Goal: Task Accomplishment & Management: Manage account settings

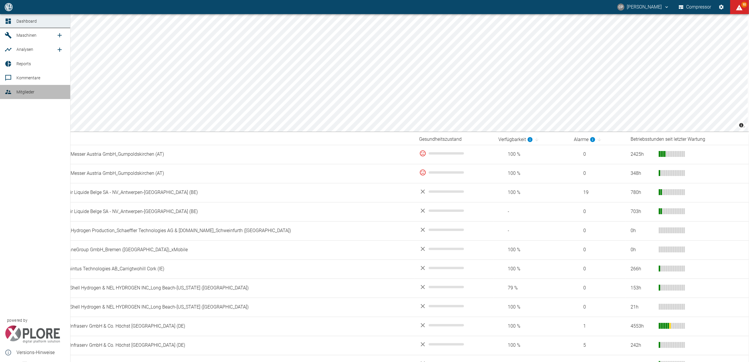
click at [11, 91] on icon at bounding box center [8, 91] width 7 height 7
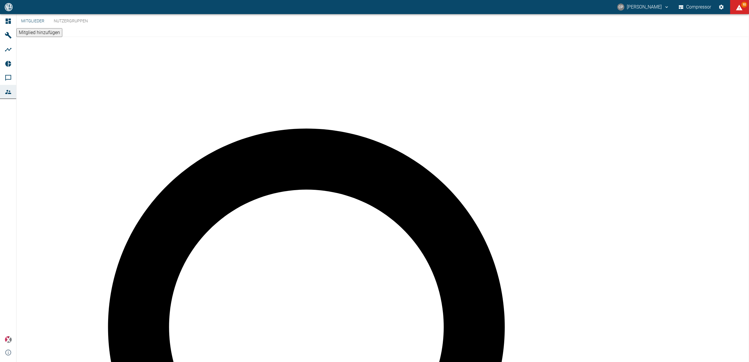
type input "win"
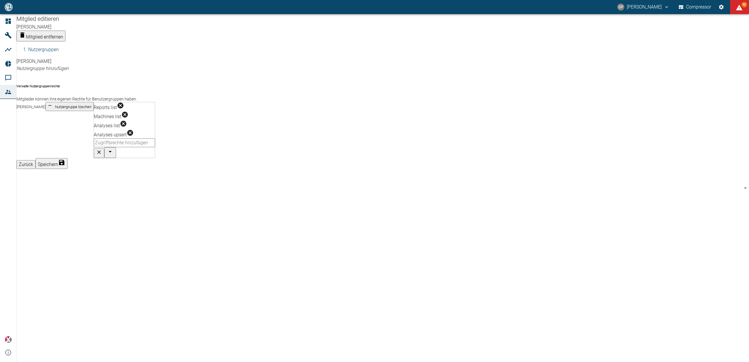
click at [51, 64] on span "[PERSON_NAME]" at bounding box center [33, 62] width 35 height 6
click at [68, 158] on button "Speichern" at bounding box center [52, 163] width 32 height 11
